Goal: Task Accomplishment & Management: Use online tool/utility

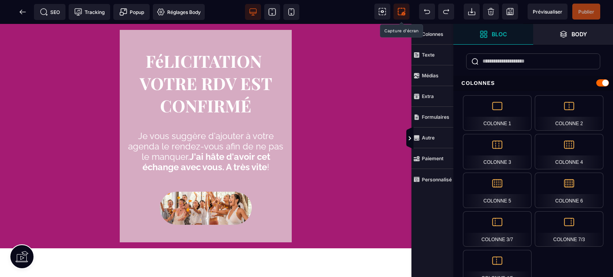
click at [403, 11] on icon at bounding box center [401, 12] width 8 height 8
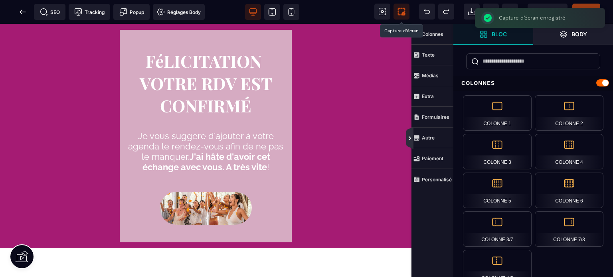
click at [408, 137] on icon at bounding box center [409, 138] width 2 height 4
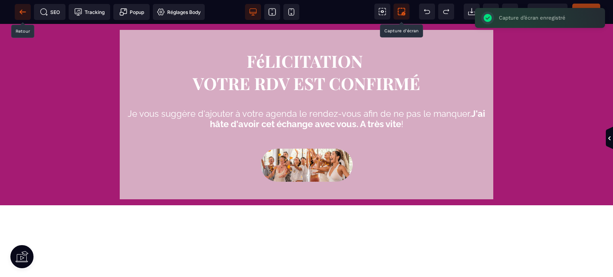
click at [21, 14] on icon at bounding box center [23, 12] width 8 height 8
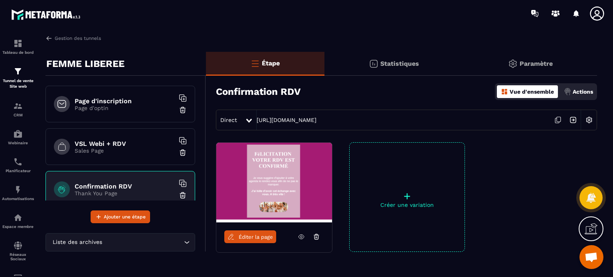
click at [128, 105] on p "Page d'optin" at bounding box center [125, 108] width 100 height 6
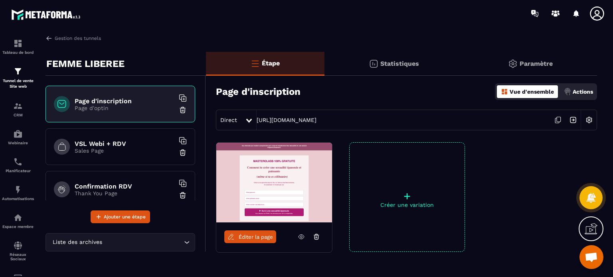
click at [124, 161] on div "VSL Webi + RDV Sales Page" at bounding box center [120, 146] width 150 height 37
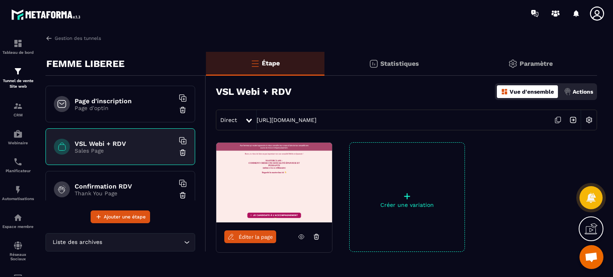
click at [118, 183] on h6 "Confirmation RDV" at bounding box center [125, 187] width 100 height 8
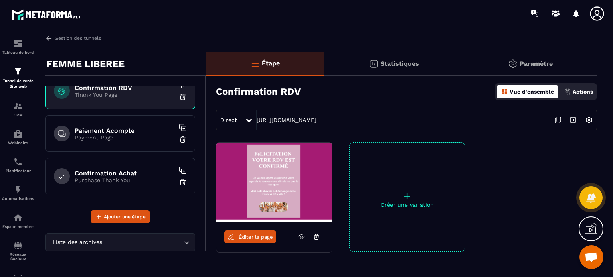
scroll to position [97, 0]
click at [93, 127] on div "Paiement Acompte Payment Page" at bounding box center [120, 134] width 150 height 37
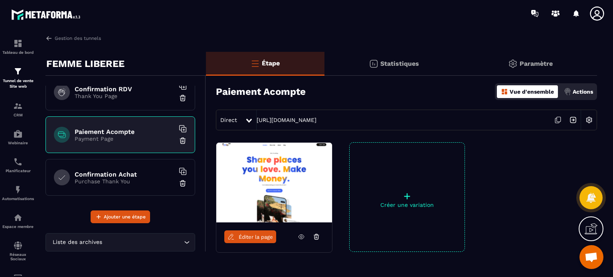
click at [252, 237] on span "Éditer la page" at bounding box center [255, 237] width 34 height 6
